Goal: Check status: Check status

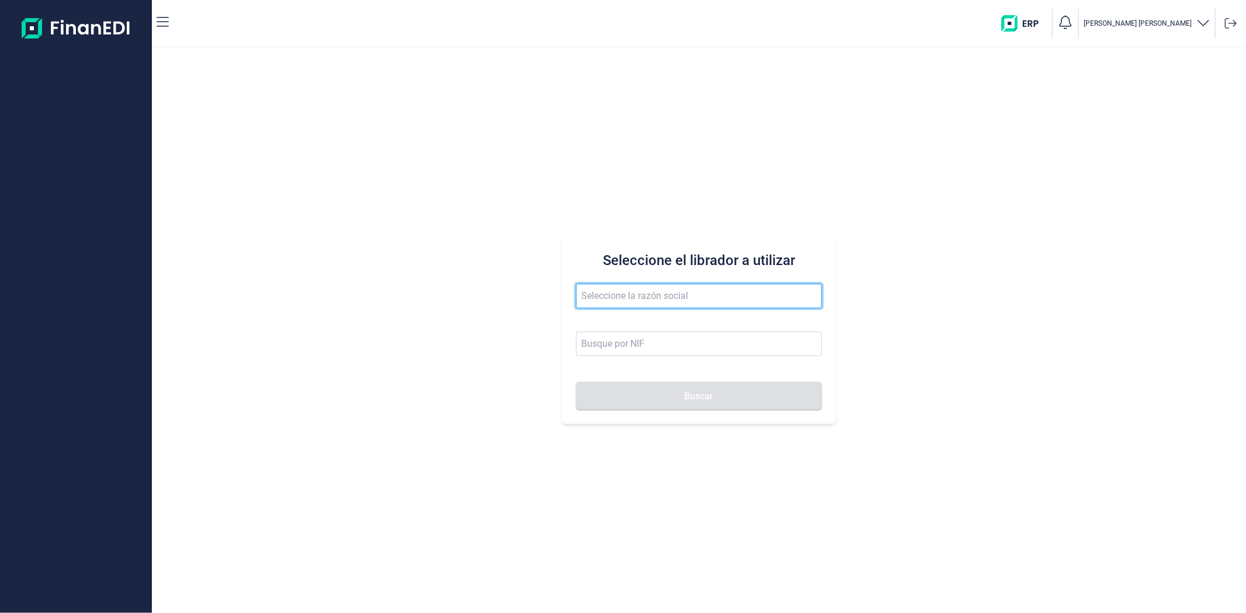
click at [610, 298] on input "text" at bounding box center [698, 296] width 245 height 25
click at [576, 382] on button "Buscar" at bounding box center [698, 396] width 245 height 28
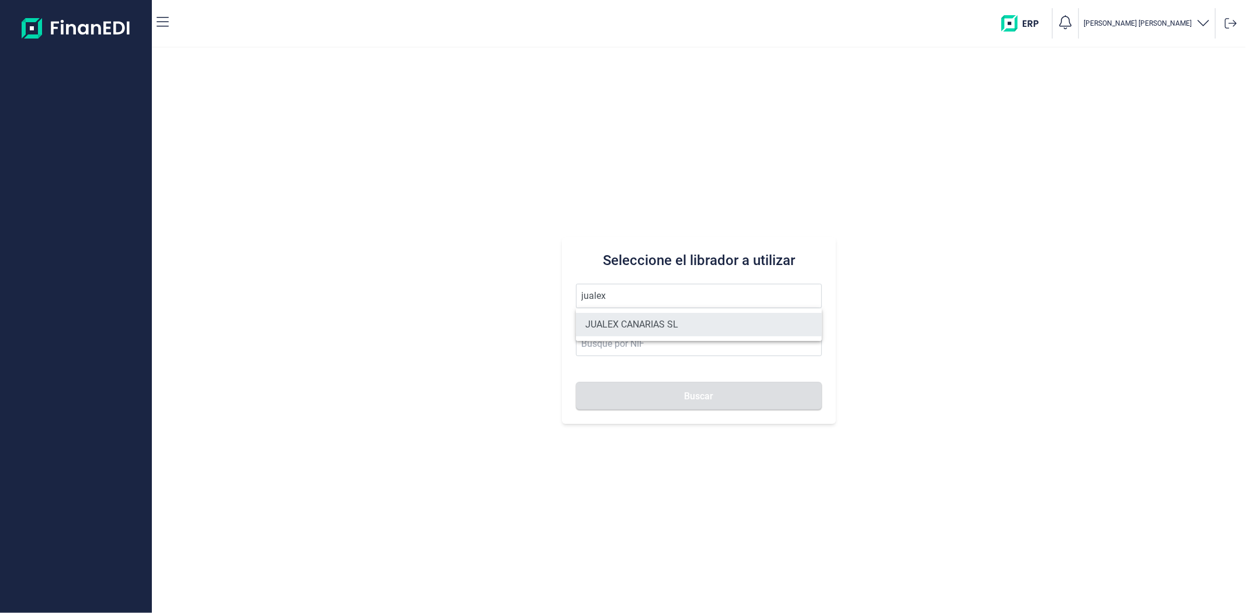
click at [632, 324] on li "JUALEX CANARIAS SL" at bounding box center [698, 324] width 245 height 23
type input "JUALEX CANARIAS SL"
type input "B76526797"
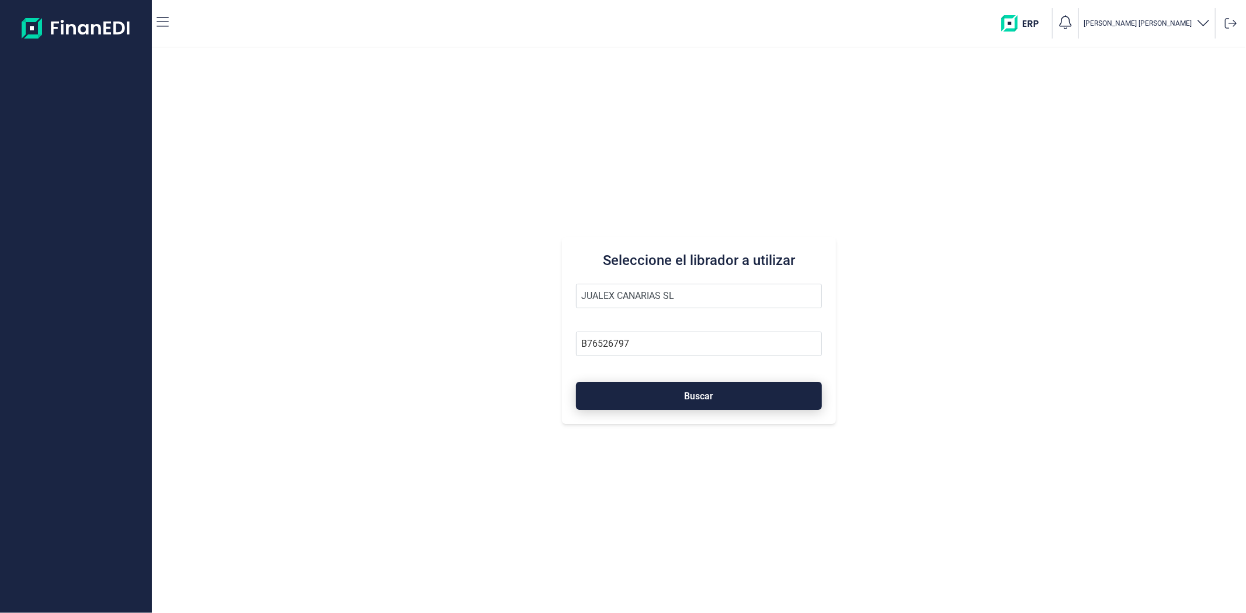
click at [632, 388] on button "Buscar" at bounding box center [698, 396] width 245 height 28
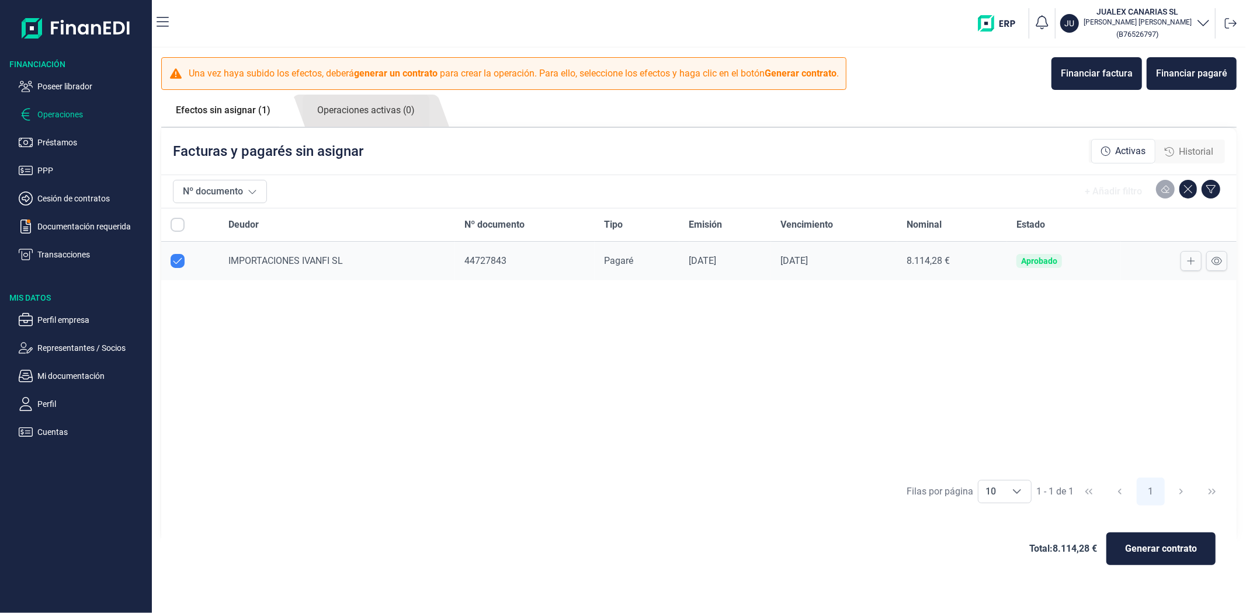
checkbox input "true"
click at [335, 260] on span "IMPORTACIONES IVANFI SL" at bounding box center [285, 260] width 114 height 11
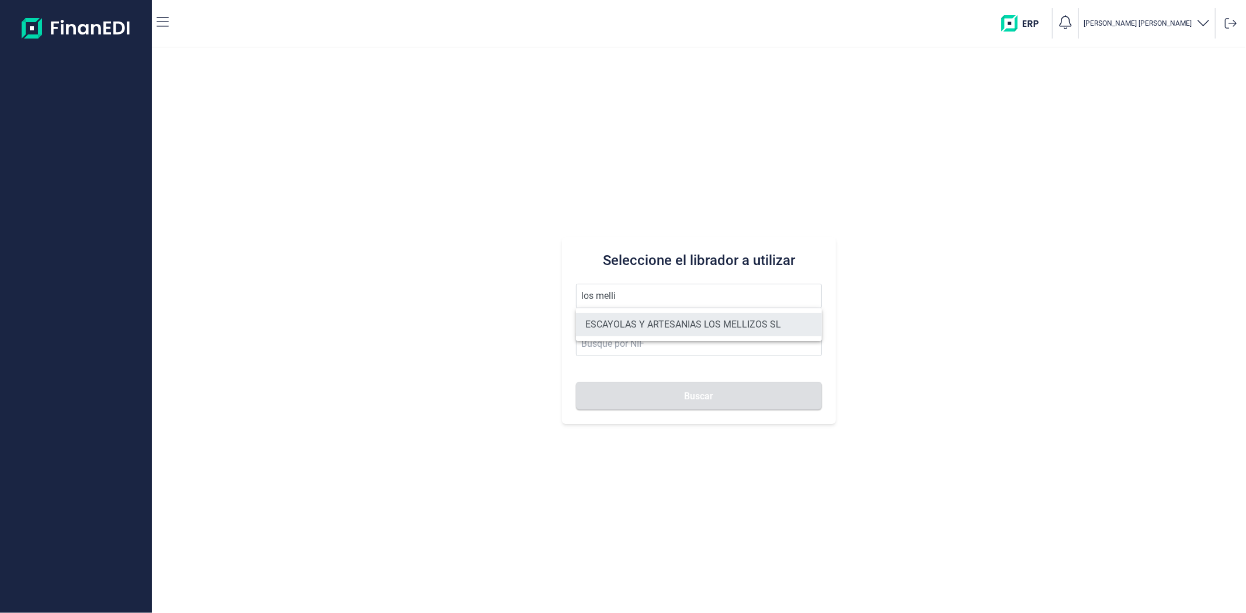
click at [665, 329] on li "ESCAYOLAS Y ARTESANIAS LOS MELLIZOS SL" at bounding box center [698, 324] width 245 height 23
type input "ESCAYOLAS Y ARTESANIAS LOS MELLIZOS SL"
type input "B73904971"
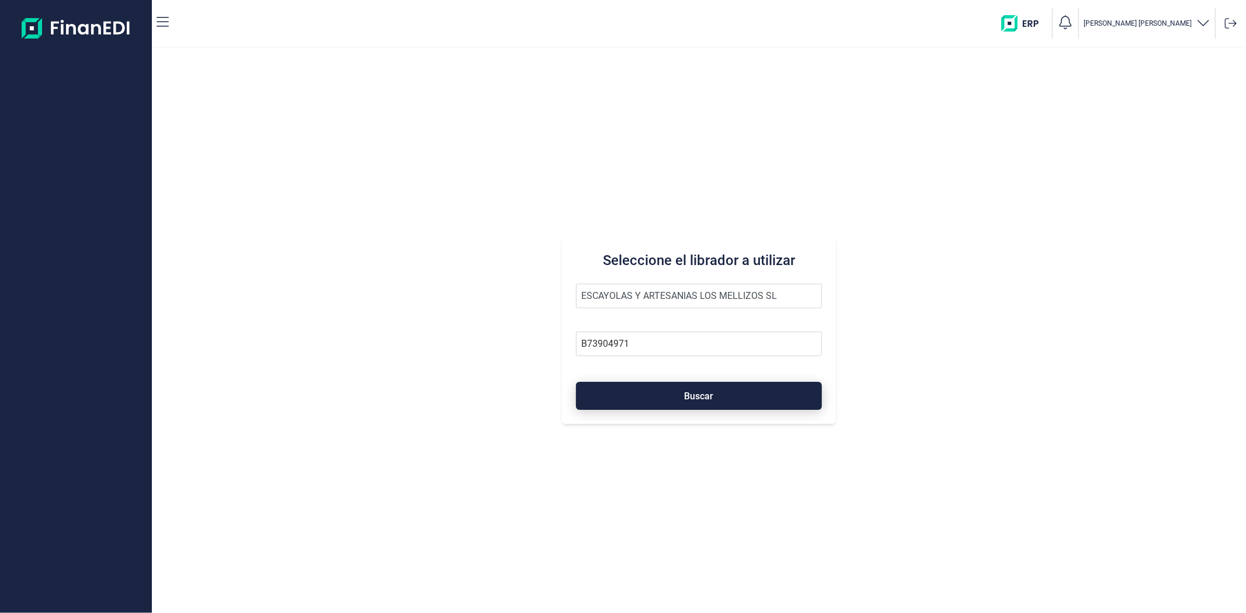
click at [680, 401] on button "Buscar" at bounding box center [698, 396] width 245 height 28
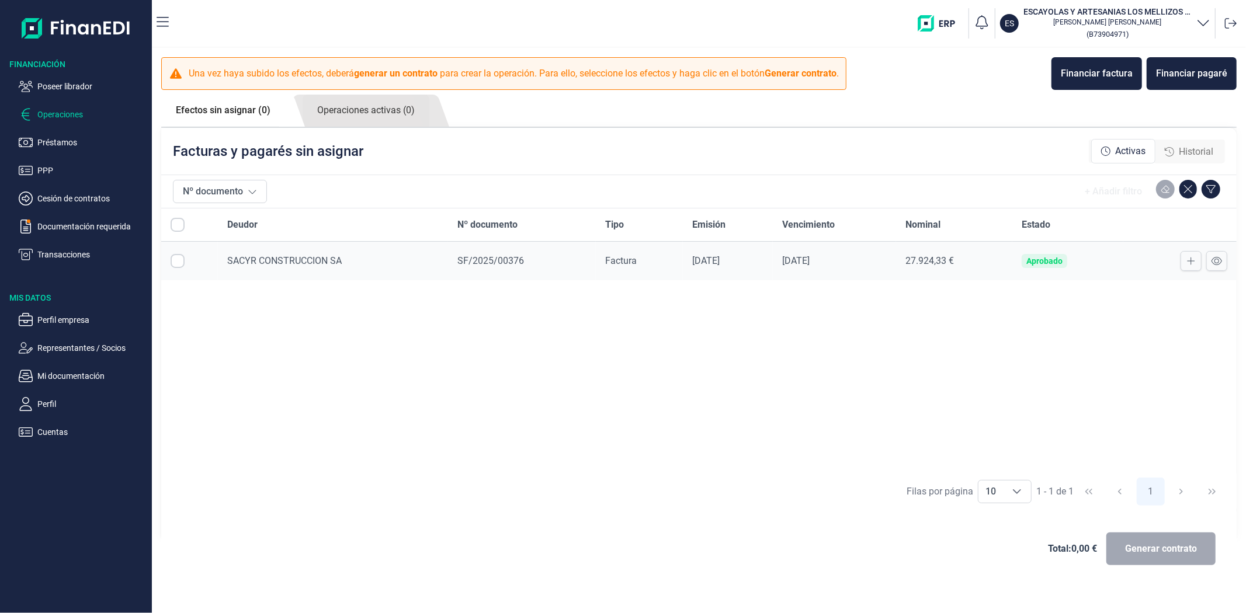
checkbox input "true"
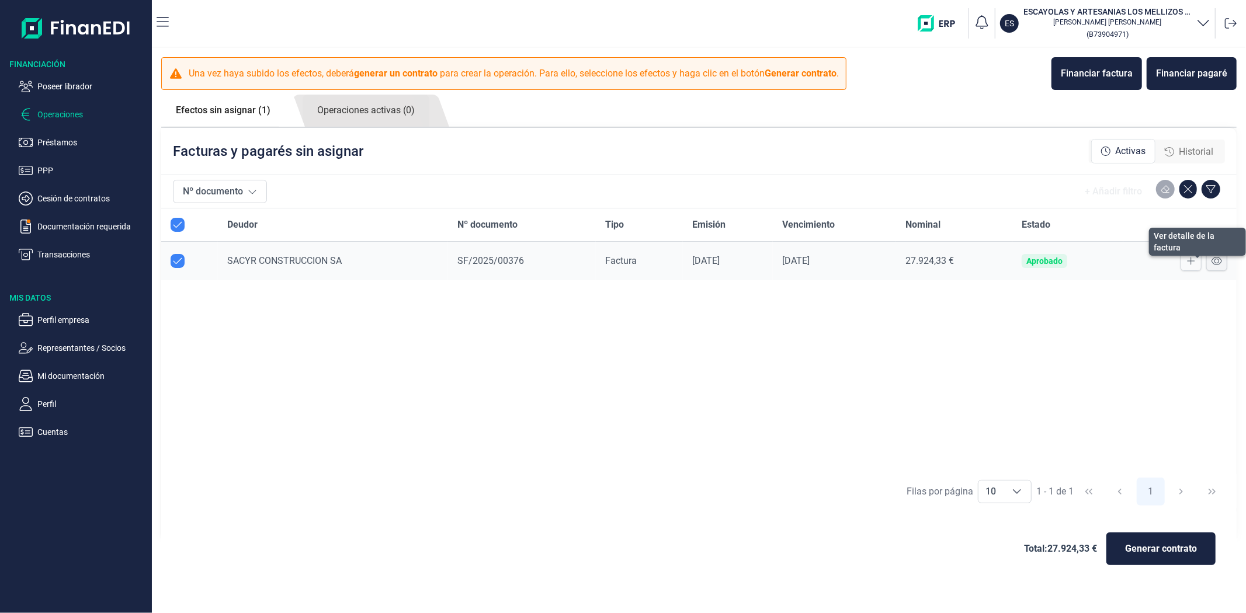
click at [1211, 265] on icon at bounding box center [1216, 260] width 11 height 9
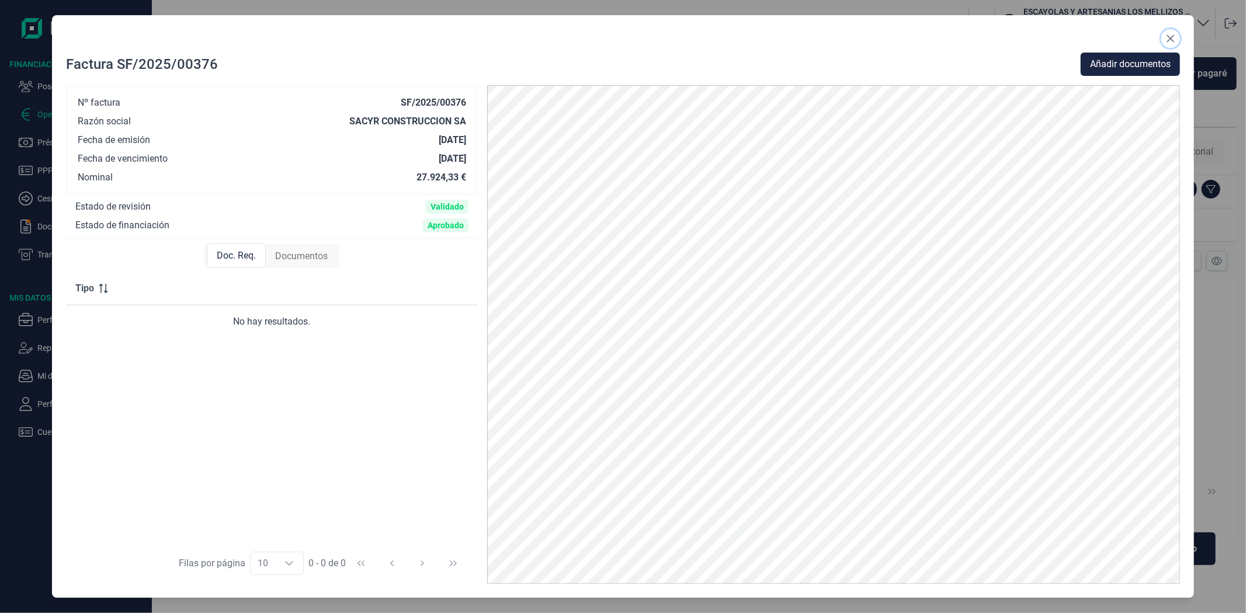
drag, startPoint x: 1175, startPoint y: 39, endPoint x: 1143, endPoint y: 75, distance: 48.8
click at [1175, 39] on button "Close" at bounding box center [1170, 38] width 19 height 19
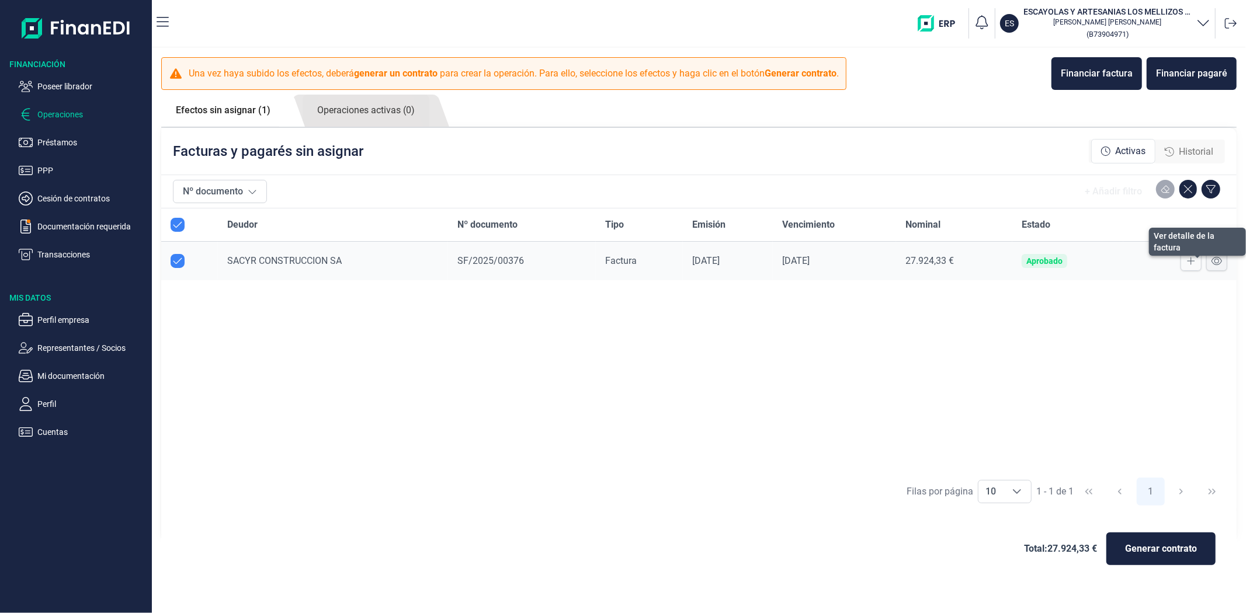
click at [1217, 263] on icon at bounding box center [1216, 261] width 11 height 8
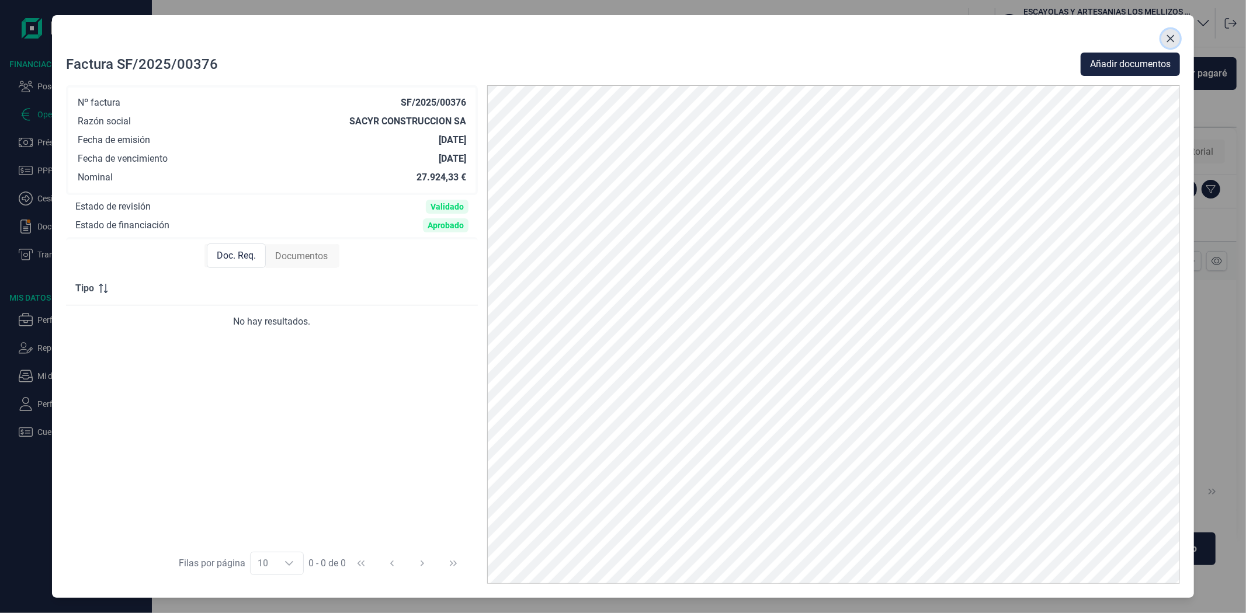
click at [1168, 40] on icon "Close" at bounding box center [1171, 39] width 8 height 8
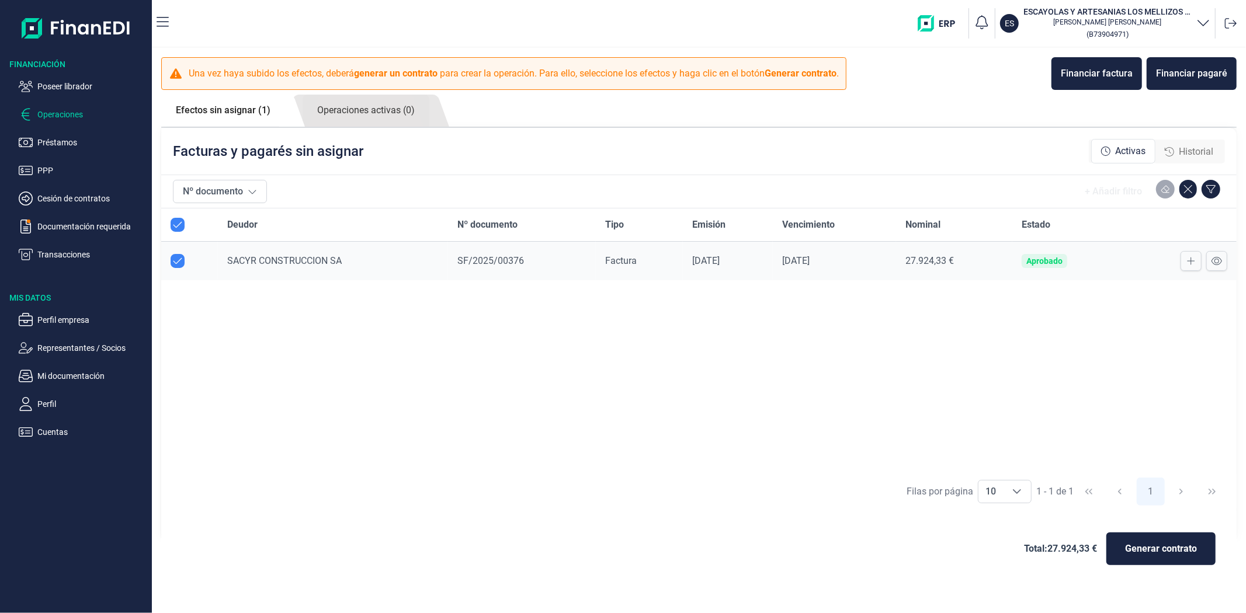
click at [733, 397] on div "Deudor Nº documento Tipo Emisión Vencimiento Nominal Estado SACYR CONSTRUCCION …" at bounding box center [698, 339] width 1075 height 263
click at [516, 370] on div "Deudor Nº documento Tipo Emisión Vencimiento Nominal Estado SACYR CONSTRUCCION …" at bounding box center [698, 339] width 1075 height 263
click at [309, 405] on div "Deudor Nº documento Tipo Emisión Vencimiento Nominal Estado SACYR CONSTRUCCION …" at bounding box center [698, 339] width 1075 height 263
